Goal: Transaction & Acquisition: Book appointment/travel/reservation

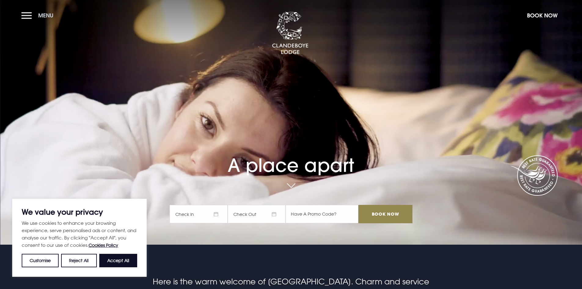
click at [44, 14] on span "Menu" at bounding box center [45, 15] width 15 height 7
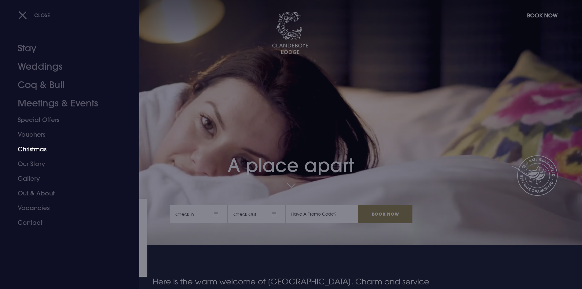
click at [33, 148] on link "Christmas" at bounding box center [66, 149] width 97 height 15
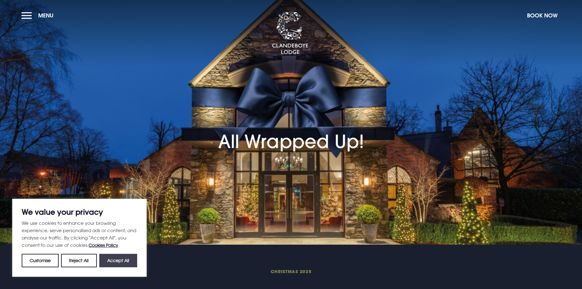
click at [126, 261] on button "Accept All" at bounding box center [118, 260] width 38 height 13
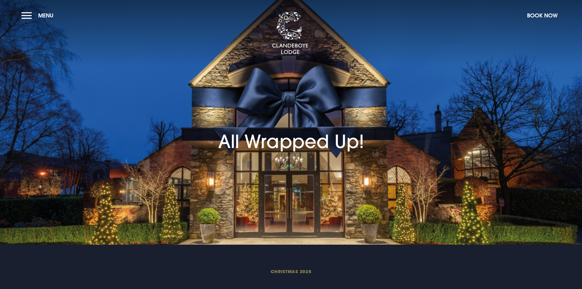
checkbox input "true"
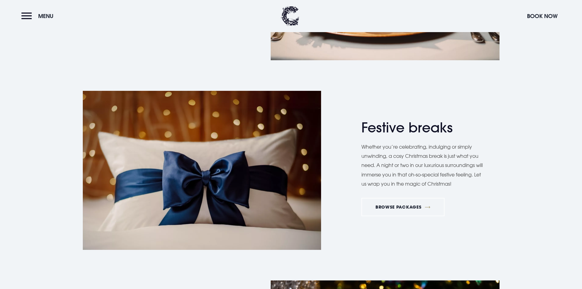
scroll to position [852, 0]
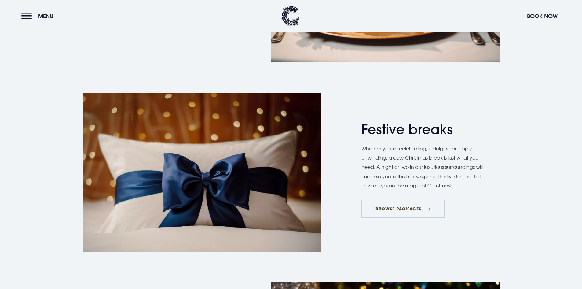
click at [421, 210] on link "BROWSE PACKAGES" at bounding box center [402, 209] width 83 height 18
